Goal: Information Seeking & Learning: Learn about a topic

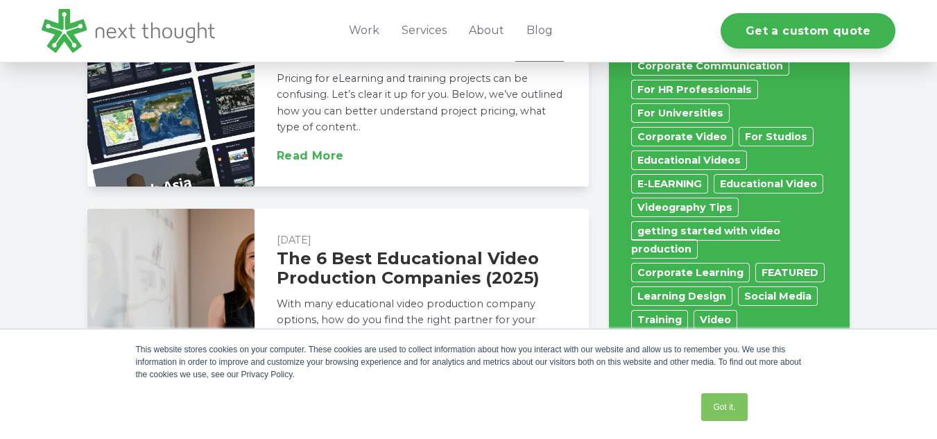
scroll to position [1018, 0]
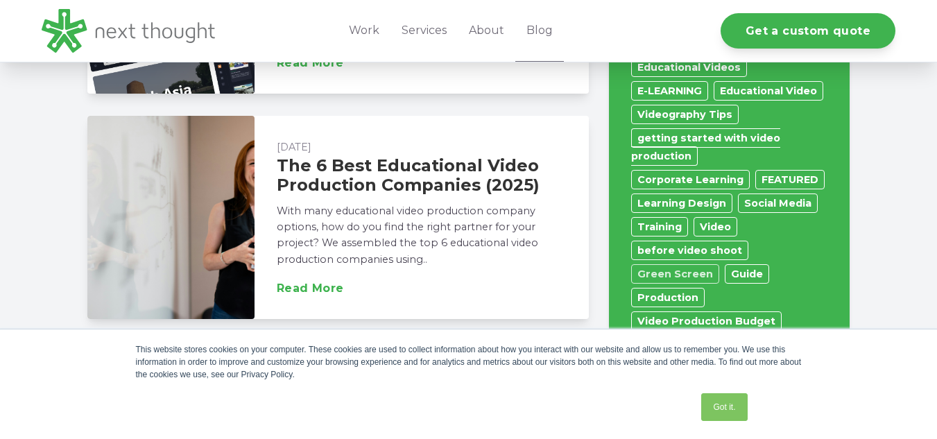
drag, startPoint x: 683, startPoint y: 245, endPoint x: 678, endPoint y: 252, distance: 9.0
click at [683, 264] on link "Green Screen" at bounding box center [675, 273] width 88 height 19
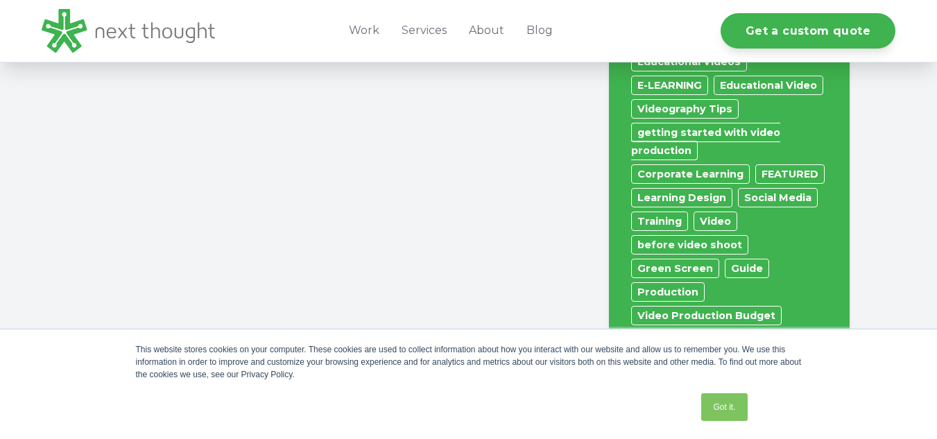
scroll to position [1018, 0]
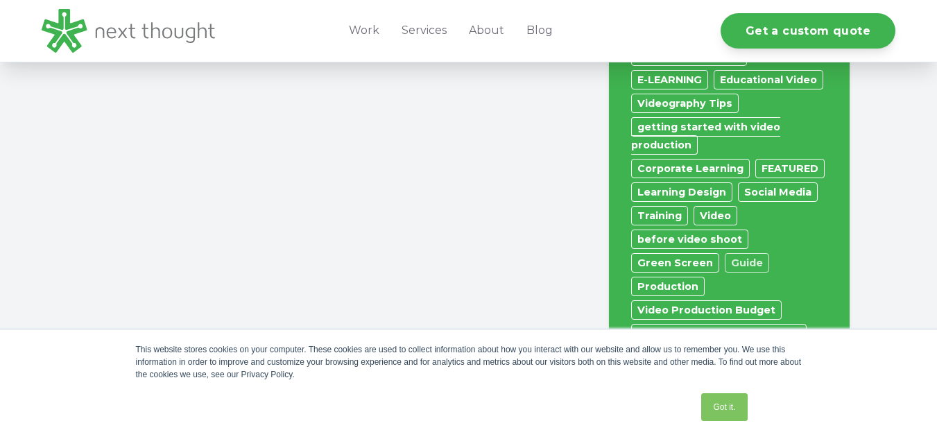
click at [726, 253] on link "Guide" at bounding box center [747, 262] width 44 height 19
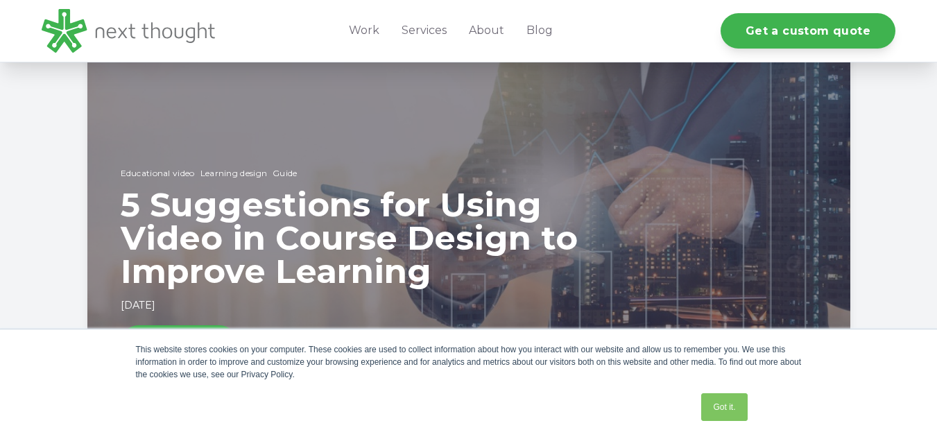
scroll to position [416, 0]
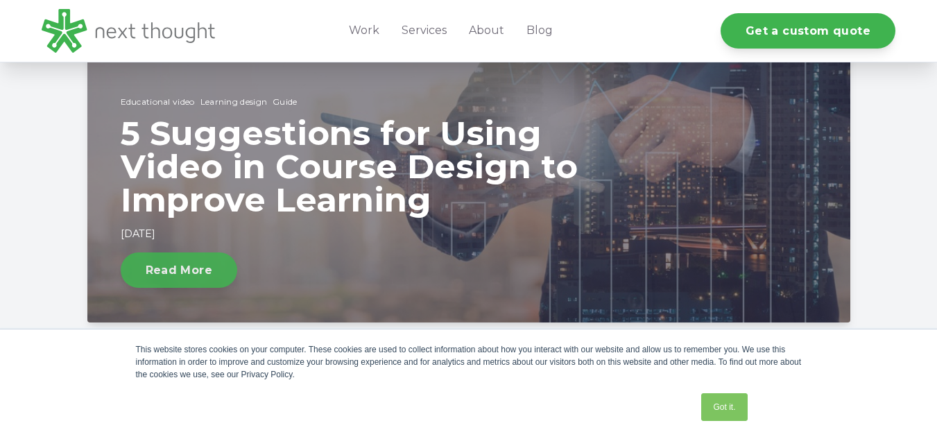
click at [185, 274] on link "Read More" at bounding box center [179, 269] width 117 height 35
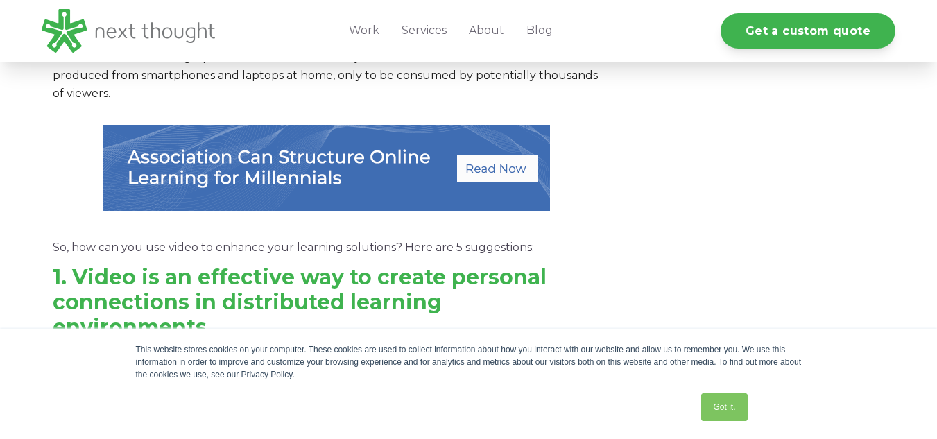
scroll to position [740, 0]
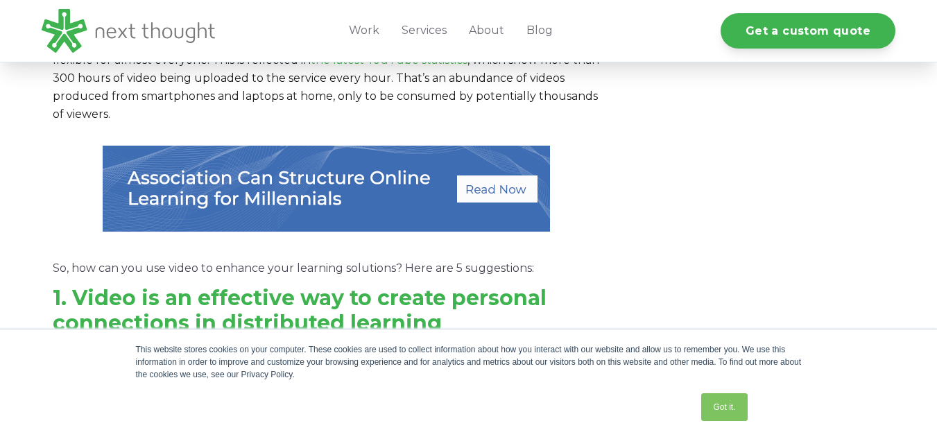
click at [294, 244] on link at bounding box center [326, 241] width 447 height 13
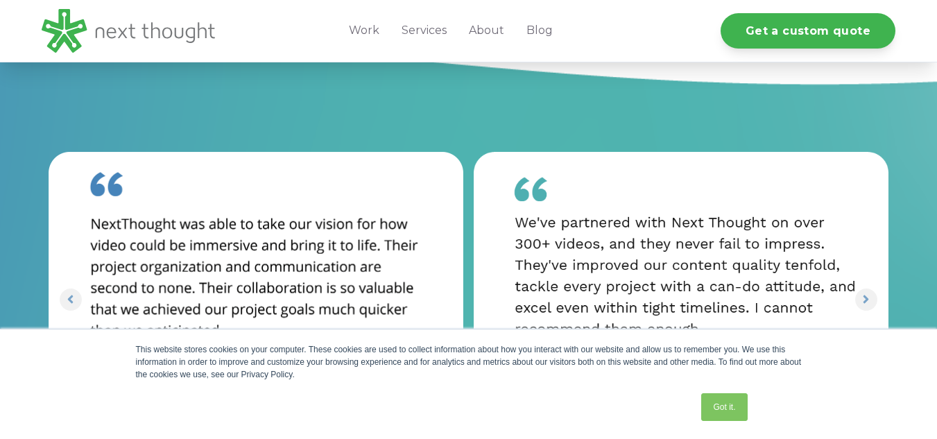
scroll to position [2775, 0]
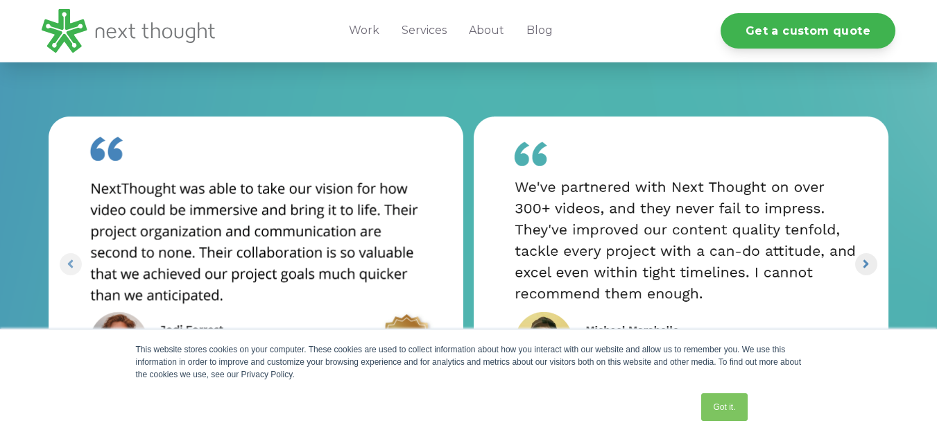
click at [866, 263] on icon "Next slide" at bounding box center [867, 264] width 6 height 8
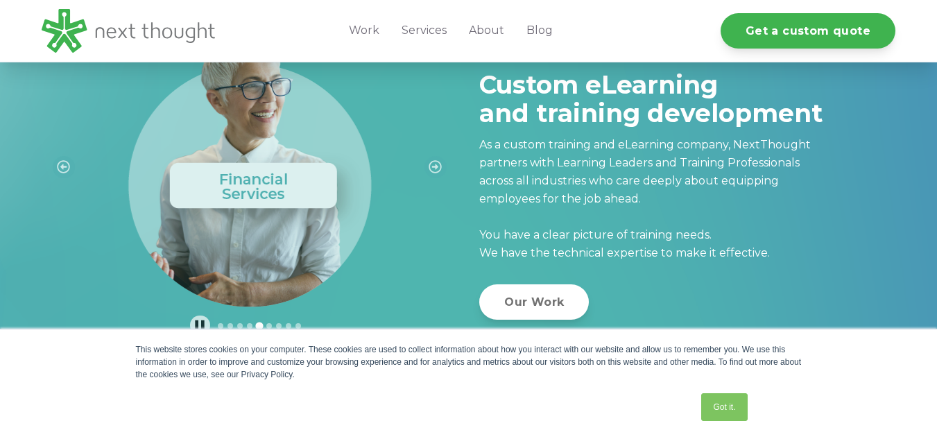
scroll to position [463, 0]
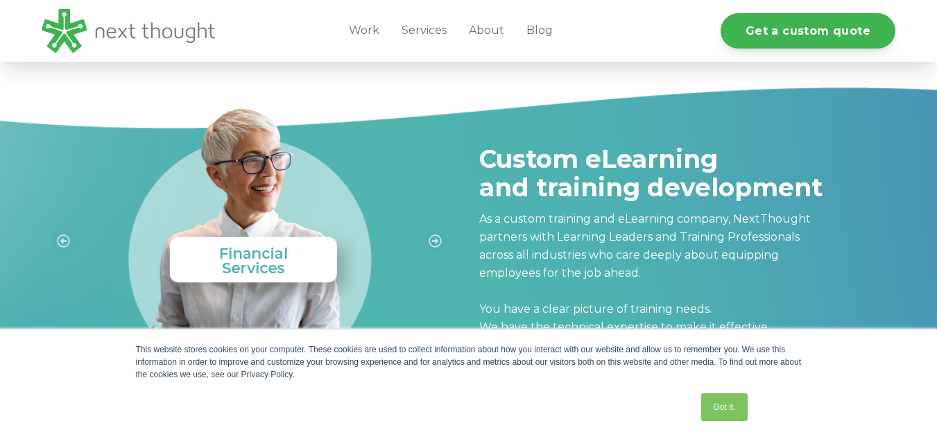
drag, startPoint x: 442, startPoint y: 241, endPoint x: 449, endPoint y: 245, distance: 8.4
click at [442, 241] on icon "Next slide" at bounding box center [435, 240] width 13 height 13
